Goal: Check status: Check status

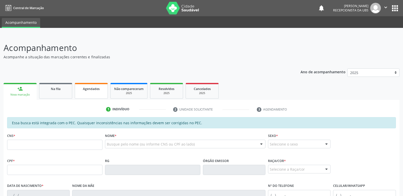
click at [90, 88] on span "Agendados" at bounding box center [91, 89] width 17 height 4
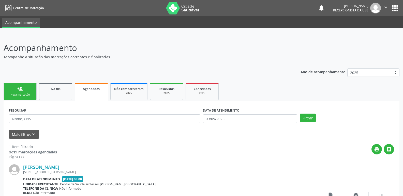
scroll to position [49, 0]
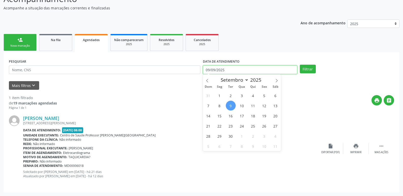
click at [241, 68] on input "09/09/2025" at bounding box center [250, 70] width 94 height 9
click at [218, 97] on span "1" at bounding box center [219, 96] width 10 height 10
type input "[DATE]"
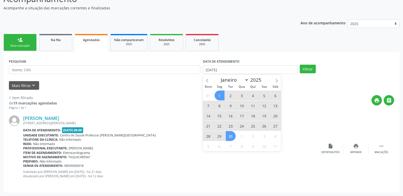
click at [232, 134] on span "30" at bounding box center [231, 136] width 10 height 10
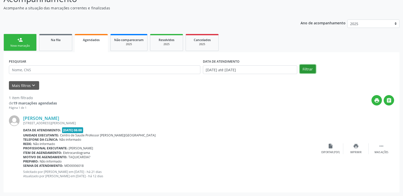
click at [304, 65] on button "Filtrar" at bounding box center [308, 69] width 16 height 9
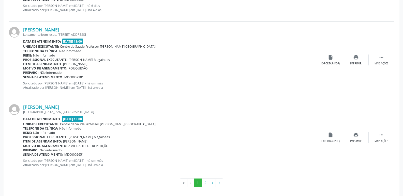
scroll to position [1146, 0]
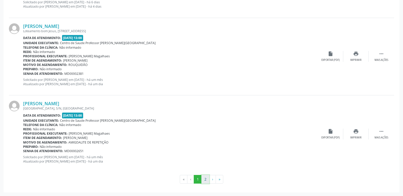
click at [206, 178] on button "2" at bounding box center [205, 179] width 8 height 9
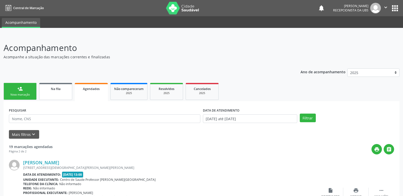
click at [50, 91] on div "Na fila" at bounding box center [55, 88] width 25 height 5
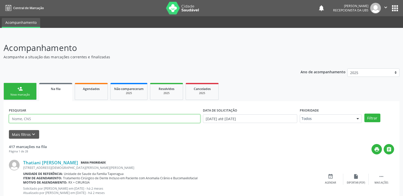
click at [61, 120] on input "text" at bounding box center [104, 119] width 191 height 9
paste input "704607600155828"
type input "704607600155828"
click at [364, 114] on button "Filtrar" at bounding box center [372, 118] width 16 height 9
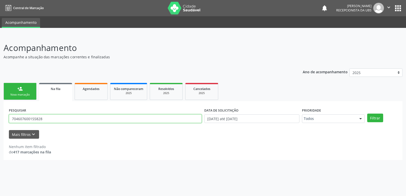
click at [55, 119] on input "704607600155828" at bounding box center [105, 119] width 193 height 9
click at [18, 94] on div "Nova marcação" at bounding box center [19, 95] width 25 height 4
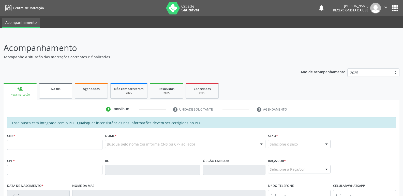
click at [58, 83] on link "Na fila" at bounding box center [55, 91] width 33 height 16
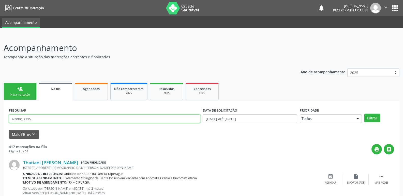
click at [74, 119] on input "text" at bounding box center [104, 119] width 191 height 9
paste input "707608233392398"
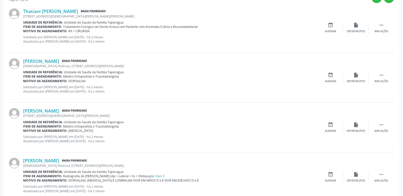
type input "707608233392398"
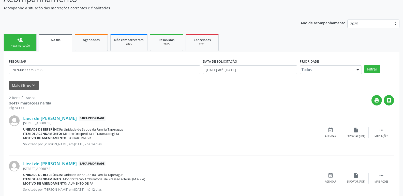
scroll to position [62, 0]
